Goal: Complete application form

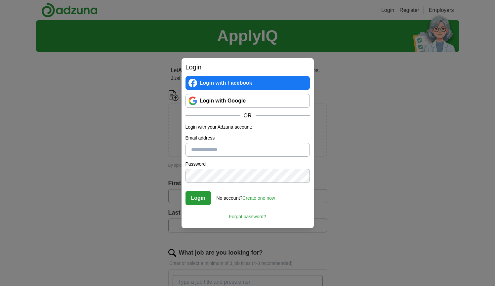
click at [235, 105] on link "Login with Google" at bounding box center [248, 101] width 124 height 14
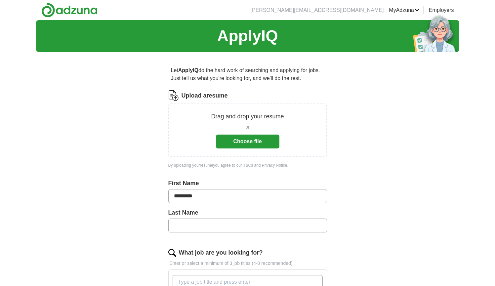
type input "*********"
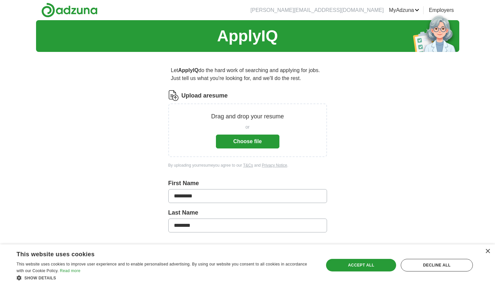
type input "********"
click at [244, 148] on button "Choose file" at bounding box center [247, 142] width 63 height 14
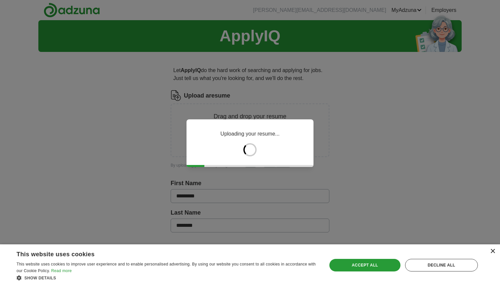
click at [494, 252] on div "×" at bounding box center [492, 251] width 5 height 5
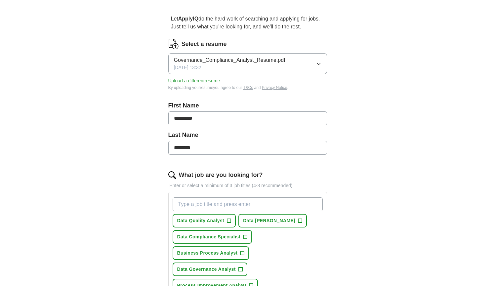
scroll to position [105, 0]
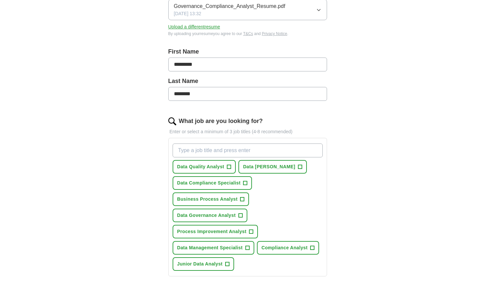
click at [242, 184] on button "Data Compliance Specialist +" at bounding box center [213, 183] width 80 height 14
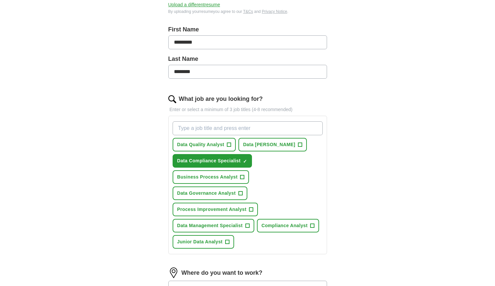
scroll to position [154, 0]
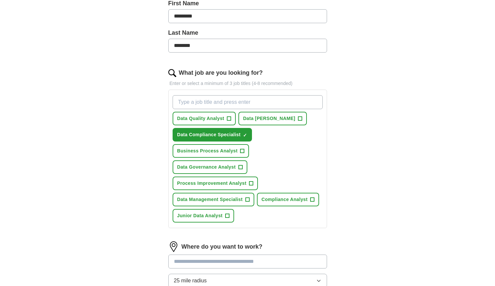
click at [214, 198] on span "Data Management Specialist" at bounding box center [209, 199] width 65 height 7
click at [215, 184] on span "Process Improvement Analyst" at bounding box center [211, 183] width 69 height 7
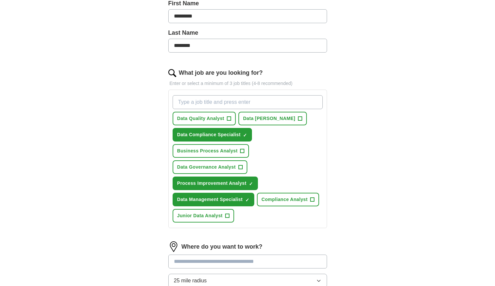
click at [215, 184] on span "Process Improvement Analyst" at bounding box center [211, 183] width 69 height 7
click at [215, 165] on span "Data Governance Analyst" at bounding box center [206, 167] width 59 height 7
click at [272, 119] on span "Data [PERSON_NAME]" at bounding box center [269, 118] width 52 height 7
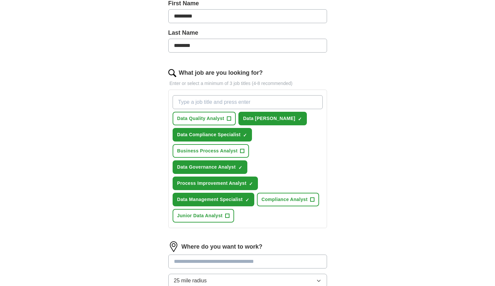
drag, startPoint x: 287, startPoint y: 195, endPoint x: 281, endPoint y: 193, distance: 6.9
click at [287, 195] on button "Compliance Analyst +" at bounding box center [288, 200] width 62 height 14
click at [200, 122] on button "Data Quality Analyst +" at bounding box center [204, 119] width 63 height 14
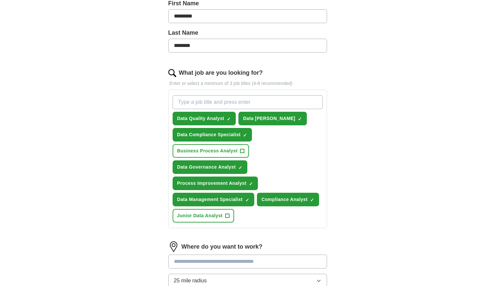
click at [202, 155] on button "Business Process Analyst +" at bounding box center [211, 151] width 77 height 14
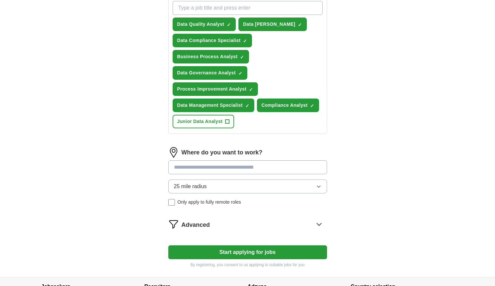
scroll to position [249, 0]
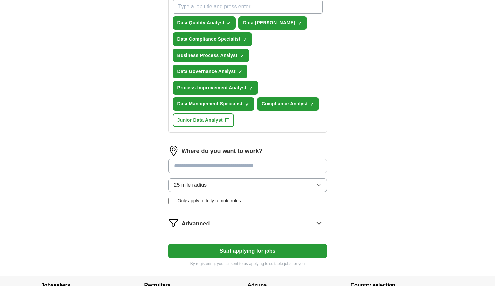
click at [247, 187] on button "25 mile radius" at bounding box center [247, 185] width 159 height 14
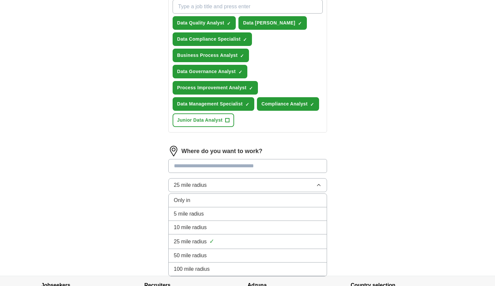
click at [210, 230] on div "10 mile radius" at bounding box center [247, 228] width 147 height 8
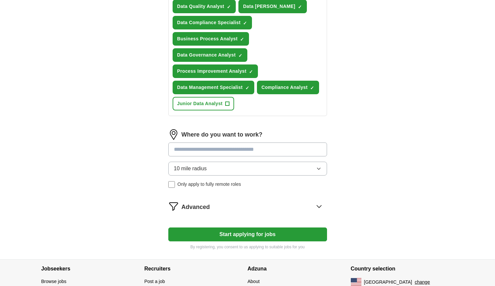
scroll to position [277, 0]
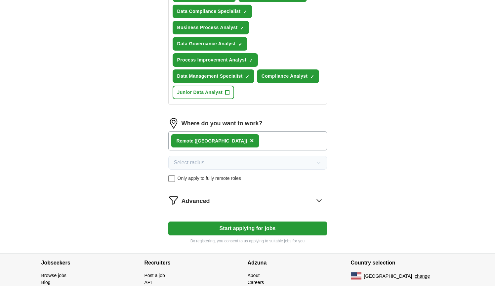
click at [204, 201] on span "Advanced" at bounding box center [196, 201] width 28 height 9
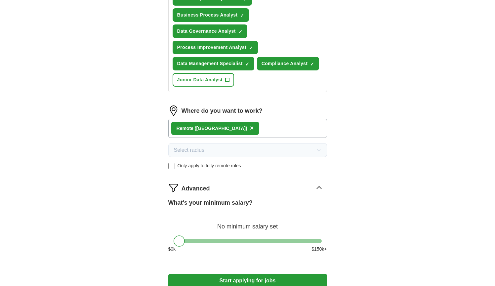
scroll to position [376, 0]
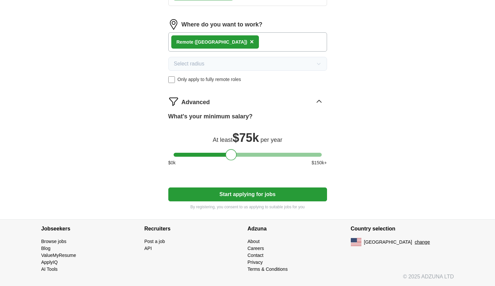
drag, startPoint x: 177, startPoint y: 156, endPoint x: 230, endPoint y: 155, distance: 52.6
click at [230, 155] on div at bounding box center [231, 154] width 11 height 11
click at [251, 196] on button "Start applying for jobs" at bounding box center [247, 194] width 159 height 14
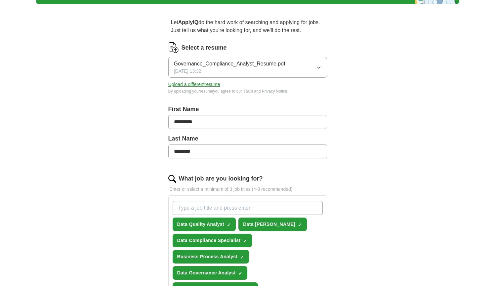
select select "**"
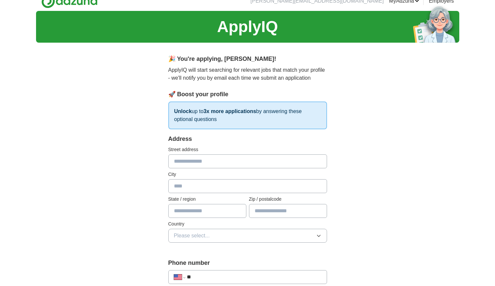
scroll to position [41, 0]
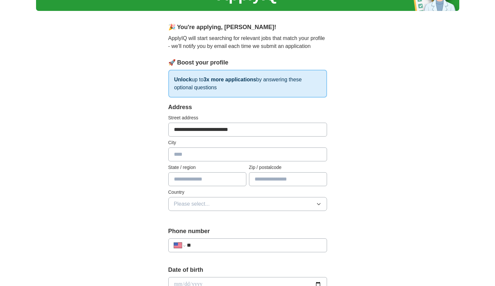
type input "**********"
type input "******"
type input "*"
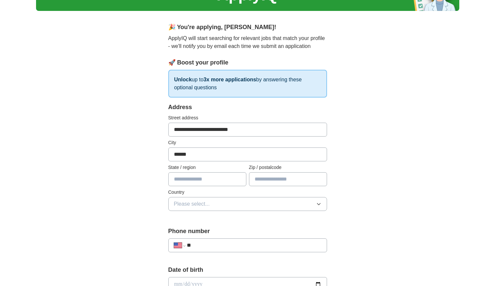
click at [238, 182] on input "text" at bounding box center [207, 179] width 78 height 14
click at [236, 180] on input "text" at bounding box center [207, 179] width 78 height 14
click at [237, 179] on input "text" at bounding box center [207, 179] width 78 height 14
click at [239, 180] on input "text" at bounding box center [207, 179] width 78 height 14
click at [253, 180] on input "text" at bounding box center [288, 179] width 78 height 14
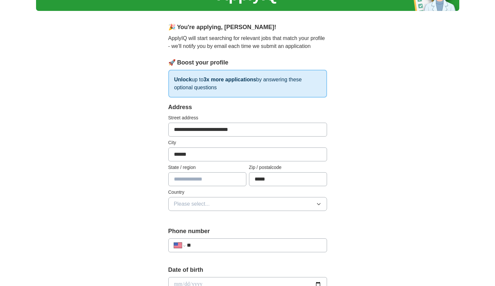
type input "*****"
click at [209, 181] on input "text" at bounding box center [207, 179] width 78 height 14
type input "*****"
click at [196, 204] on span "Please select..." at bounding box center [192, 204] width 36 height 8
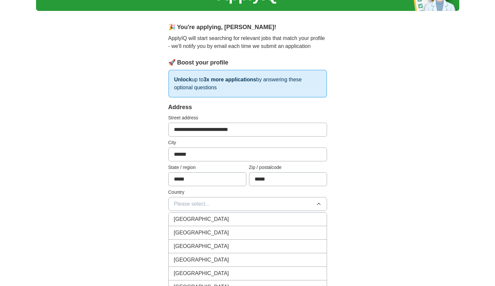
click at [195, 231] on span "United States" at bounding box center [201, 233] width 55 height 8
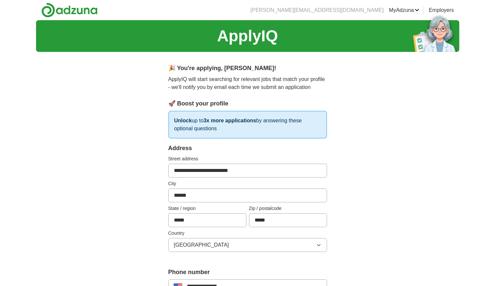
scroll to position [189, 0]
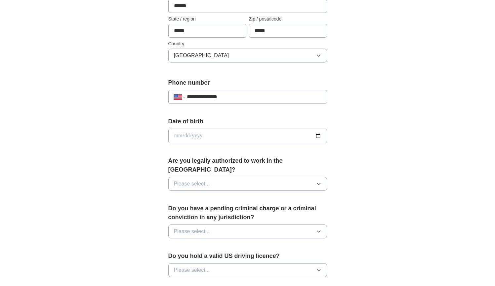
type input "**********"
click at [213, 137] on input "date" at bounding box center [247, 136] width 159 height 15
click at [199, 137] on input "**********" at bounding box center [247, 136] width 159 height 15
type input "**********"
click at [136, 151] on div "**********" at bounding box center [247, 132] width 423 height 602
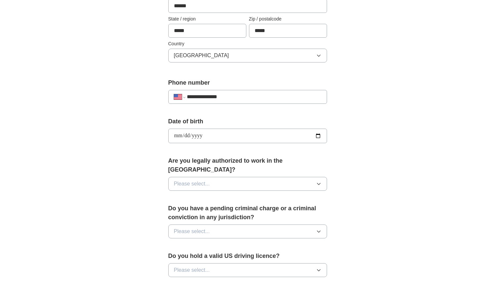
scroll to position [198, 0]
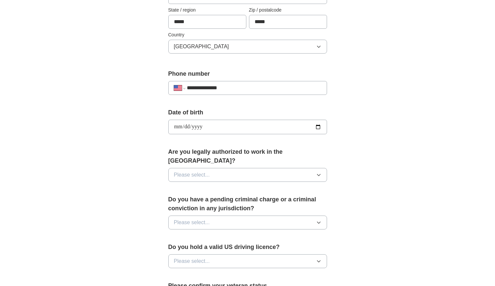
click at [209, 168] on button "Please select..." at bounding box center [247, 175] width 159 height 14
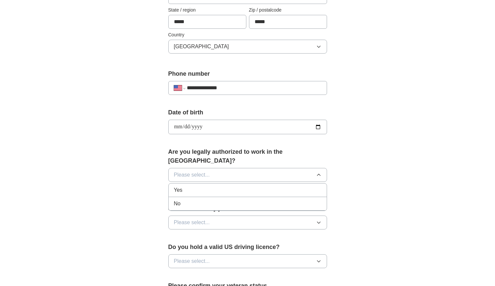
click at [198, 186] on div "Yes" at bounding box center [247, 190] width 147 height 8
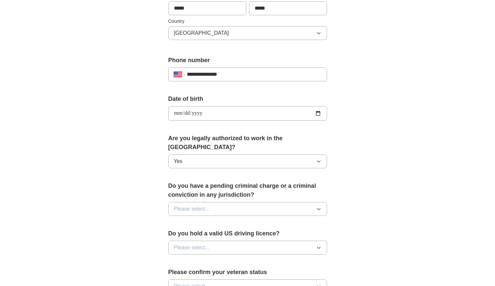
scroll to position [237, 0]
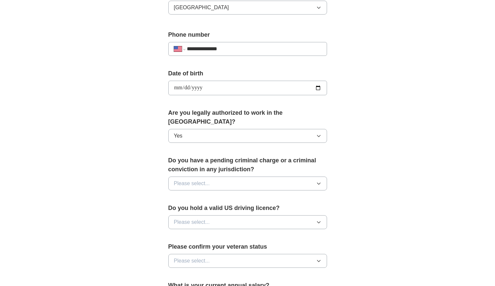
click at [149, 173] on div "**********" at bounding box center [248, 102] width 212 height 565
click at [196, 180] on span "Please select..." at bounding box center [192, 184] width 36 height 8
click at [191, 208] on div "No" at bounding box center [247, 212] width 147 height 8
click at [190, 218] on span "Please select..." at bounding box center [192, 222] width 36 height 8
click at [197, 233] on div "Yes" at bounding box center [247, 237] width 147 height 8
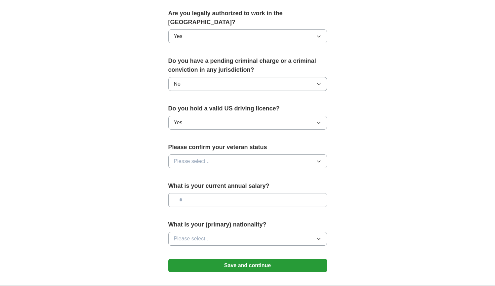
scroll to position [345, 0]
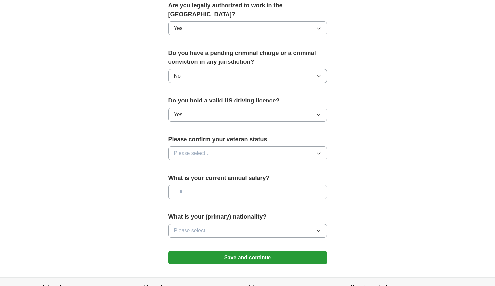
click at [192, 149] on button "Please select..." at bounding box center [247, 153] width 159 height 14
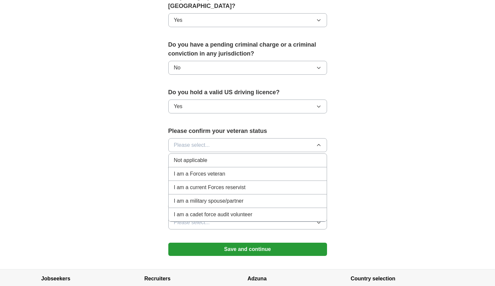
scroll to position [372, 0]
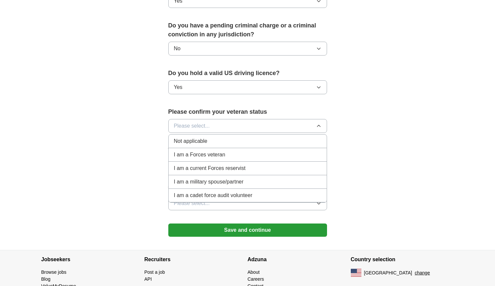
click at [194, 137] on span "Not applicable" at bounding box center [190, 141] width 33 height 8
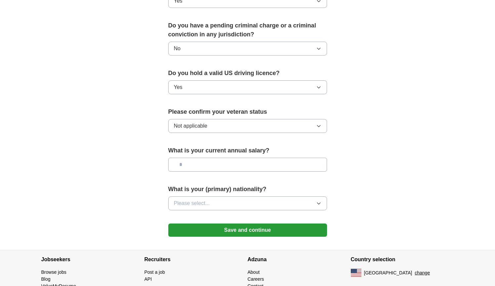
click at [188, 160] on input "text" at bounding box center [247, 165] width 159 height 14
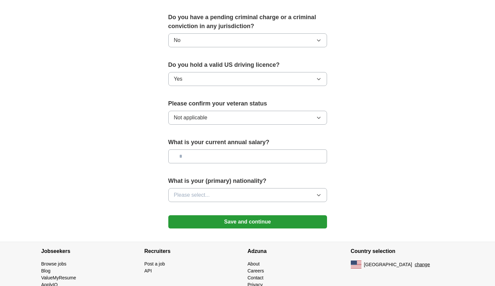
click at [181, 191] on span "Please select..." at bounding box center [192, 195] width 36 height 8
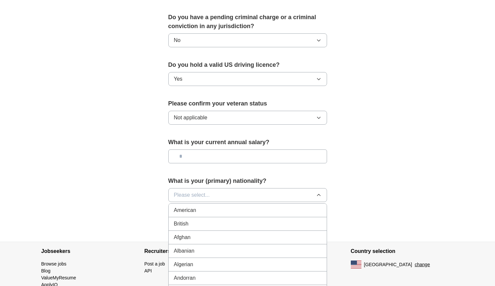
click at [209, 206] on div "American" at bounding box center [247, 210] width 147 height 8
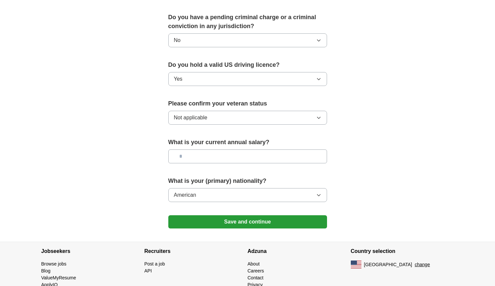
scroll to position [390, 0]
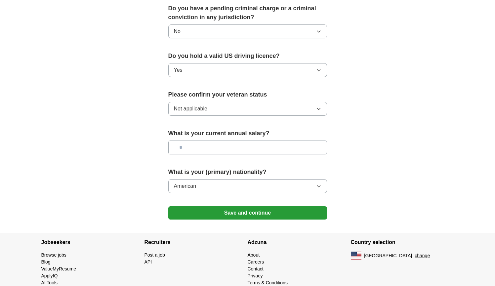
click at [186, 141] on input "text" at bounding box center [247, 148] width 159 height 14
click at [232, 179] on button "American" at bounding box center [247, 186] width 159 height 14
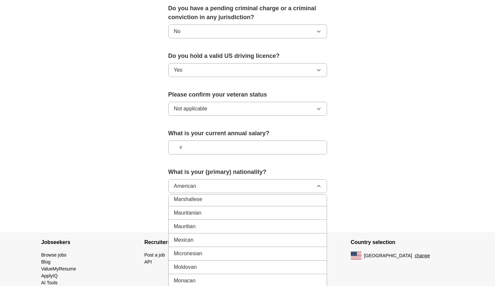
scroll to position [1543, 0]
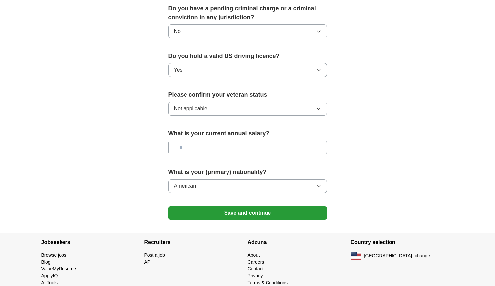
click at [191, 141] on input "text" at bounding box center [247, 148] width 159 height 14
click at [196, 144] on input "text" at bounding box center [247, 148] width 159 height 14
type input "*******"
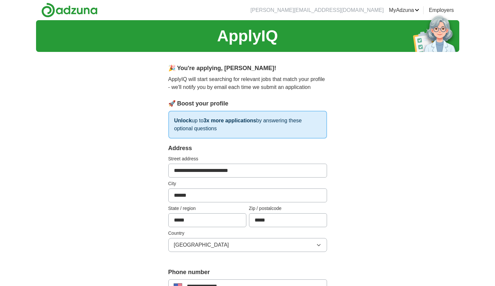
scroll to position [395, 0]
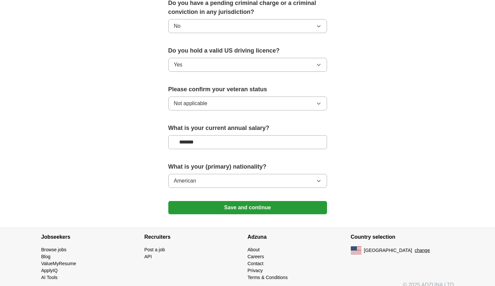
click at [278, 204] on button "Save and continue" at bounding box center [247, 207] width 159 height 13
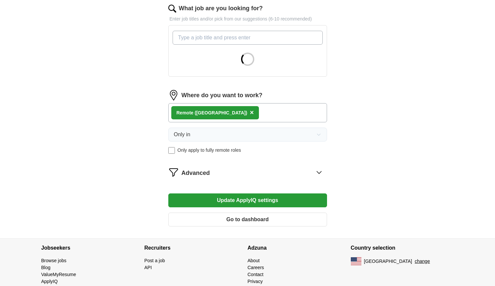
scroll to position [237, 0]
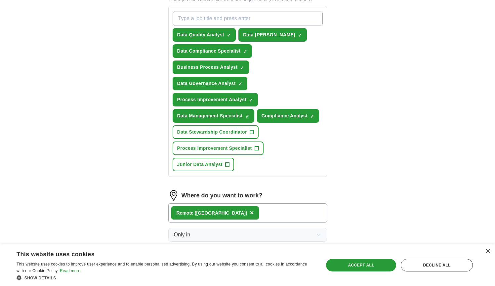
click at [209, 116] on span "Data Management Specialist" at bounding box center [209, 115] width 65 height 7
click at [224, 37] on span "Data Quality Analyst" at bounding box center [200, 34] width 47 height 7
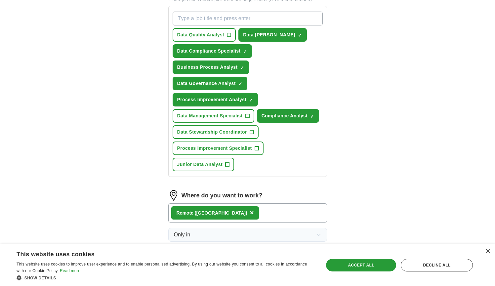
click at [208, 34] on span "Data Quality Analyst" at bounding box center [200, 34] width 47 height 7
click at [213, 119] on span "Data Management Specialist" at bounding box center [209, 115] width 65 height 7
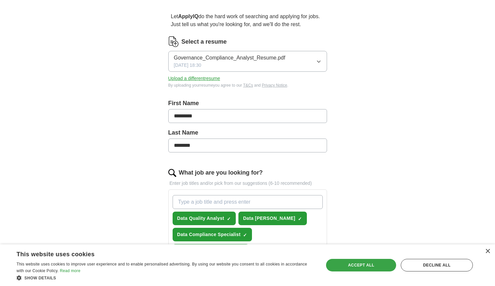
scroll to position [0, 0]
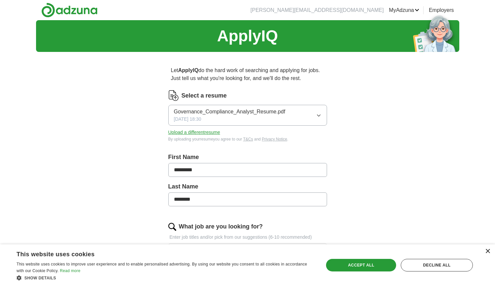
click at [486, 251] on div "×" at bounding box center [487, 251] width 5 height 5
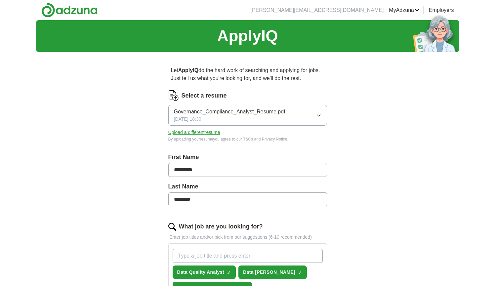
click at [91, 17] on img at bounding box center [69, 10] width 56 height 15
